Goal: Find contact information: Find contact information

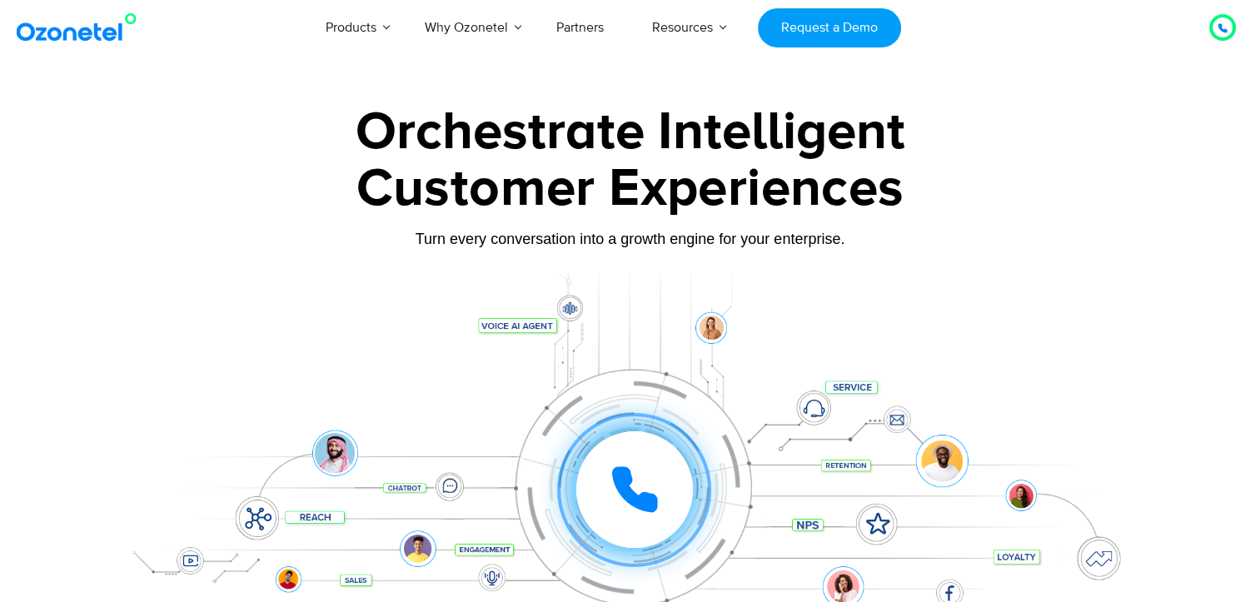
click at [1192, 142] on div at bounding box center [630, 372] width 1260 height 567
click at [809, 240] on div "Turn every conversation into a growth engine for your enterprise." at bounding box center [630, 239] width 1041 height 18
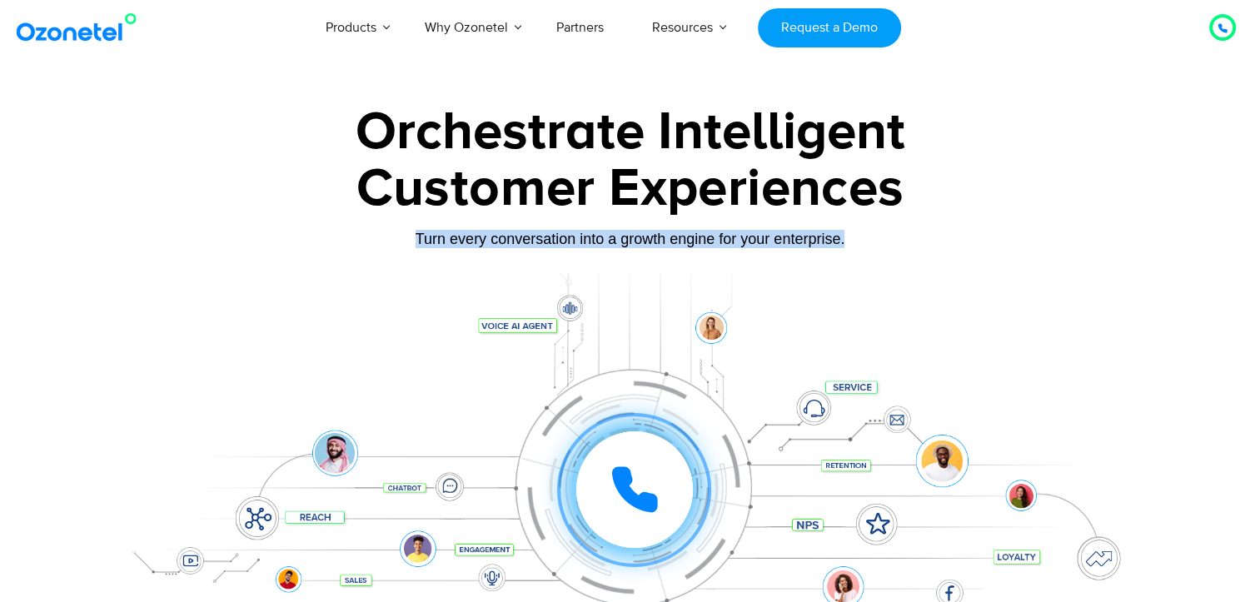
click at [809, 240] on div "Turn every conversation into a growth engine for your enterprise." at bounding box center [630, 239] width 1041 height 18
drag, startPoint x: 809, startPoint y: 240, endPoint x: 790, endPoint y: 247, distance: 20.6
click at [790, 247] on div "Turn every conversation into a growth engine for your enterprise." at bounding box center [630, 239] width 1041 height 18
click at [829, 233] on div "Turn every conversation into a growth engine for your enterprise." at bounding box center [630, 239] width 1041 height 18
